Goal: Information Seeking & Learning: Learn about a topic

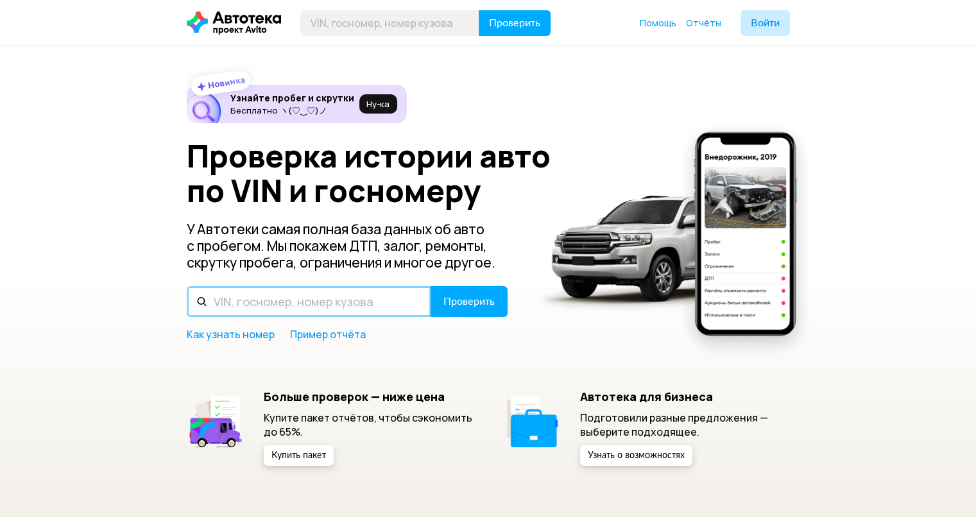
click at [255, 303] on input "text" at bounding box center [309, 301] width 244 height 31
paste input "[US_VEHICLE_IDENTIFICATION_NUMBER]"
type input "[US_VEHICLE_IDENTIFICATION_NUMBER]"
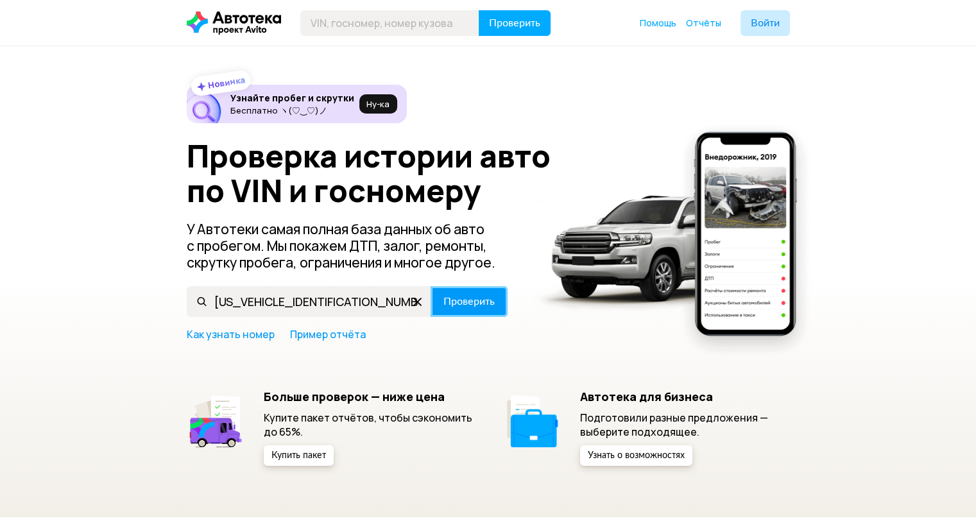
click at [459, 299] on span "Проверить" at bounding box center [468, 301] width 51 height 10
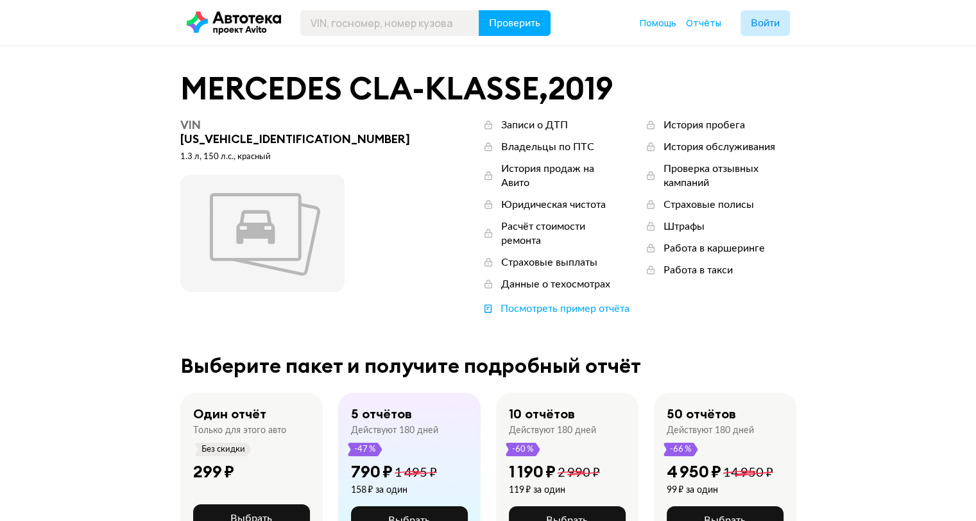
click at [210, 126] on div "VIN [US_VEHICLE_IDENTIFICATION_NUMBER]" at bounding box center [299, 132] width 238 height 28
drag, startPoint x: 620, startPoint y: 146, endPoint x: 724, endPoint y: 154, distance: 104.9
click at [724, 154] on div "История пробега История обслуживания Проверка отзывных кампаний Страховые полис…" at bounding box center [720, 201] width 152 height 167
click at [663, 219] on div "Штрафы" at bounding box center [683, 226] width 41 height 14
drag, startPoint x: 603, startPoint y: 189, endPoint x: 663, endPoint y: 183, distance: 59.9
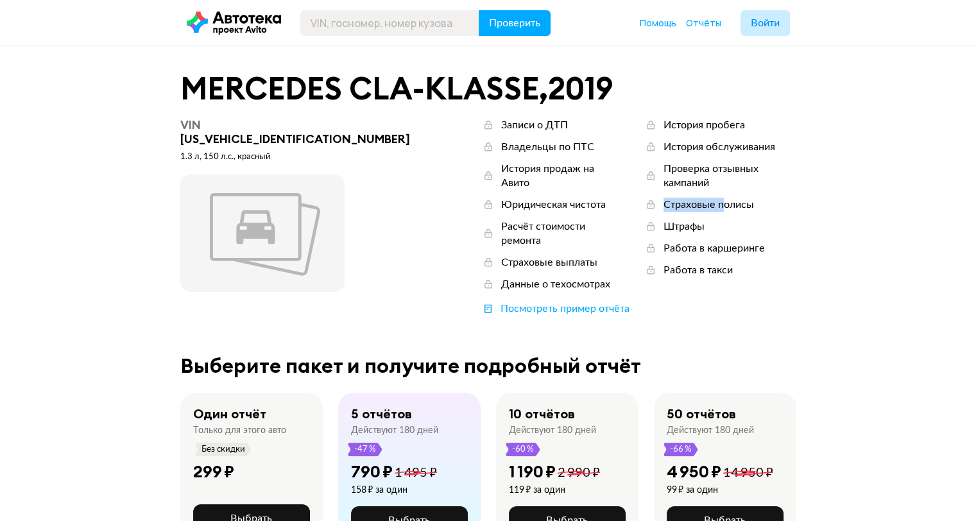
click at [663, 198] on div "Страховые полисы" at bounding box center [708, 205] width 90 height 14
drag, startPoint x: 605, startPoint y: 209, endPoint x: 649, endPoint y: 208, distance: 44.3
click at [649, 208] on div "История пробега История обслуживания Проверка отзывных кампаний Страховые полис…" at bounding box center [720, 201] width 152 height 167
drag, startPoint x: 639, startPoint y: 231, endPoint x: 662, endPoint y: 230, distance: 23.1
click at [663, 241] on div "Работа в каршеринге" at bounding box center [713, 248] width 101 height 14
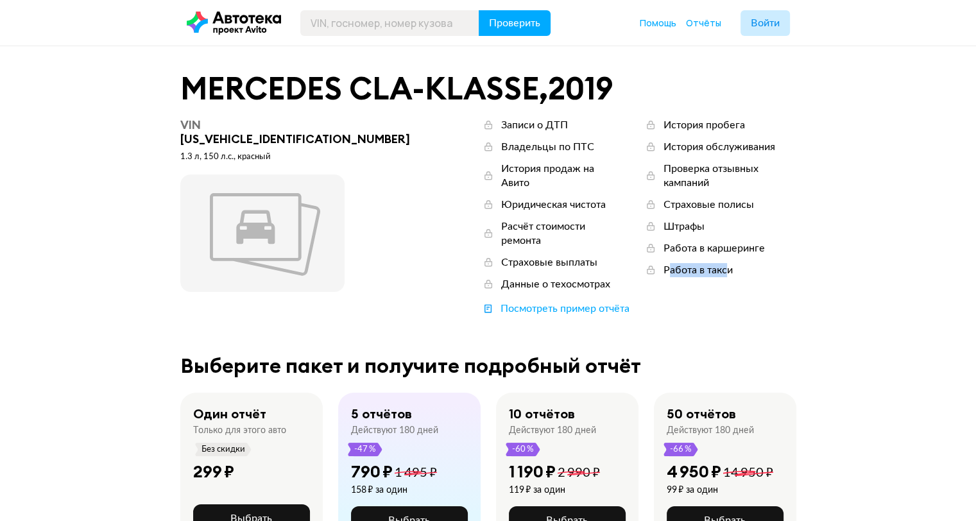
drag, startPoint x: 608, startPoint y: 262, endPoint x: 674, endPoint y: 252, distance: 66.9
click at [669, 263] on div "Работа в такси" at bounding box center [697, 270] width 69 height 14
click at [717, 252] on div "История пробега История обслуживания Проверка отзывных кампаний Страховые полис…" at bounding box center [720, 201] width 152 height 167
click at [768, 167] on div "VIN [US_VEHICLE_IDENTIFICATION_NUMBER] 1.3 л, 150 л.c., красный Записи о ДТП Вл…" at bounding box center [488, 217] width 616 height 198
